Goal: Browse casually

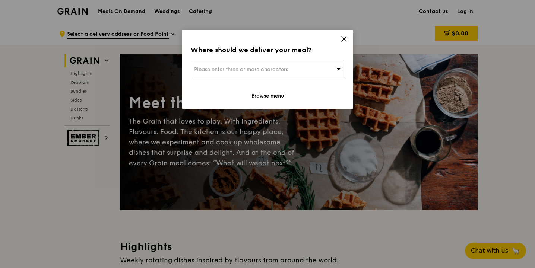
click at [344, 39] on icon at bounding box center [343, 39] width 7 height 7
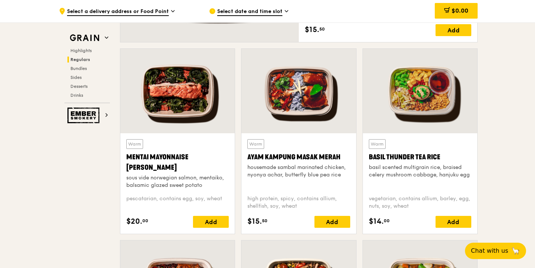
scroll to position [631, 0]
